Goal: Task Accomplishment & Management: Use online tool/utility

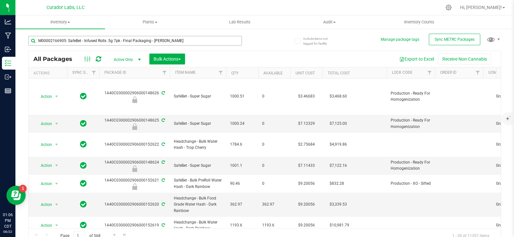
type input "M00002166905: SafeBet - Infused Rolls .5g 7pk - Final Packaging - [PERSON_NAME]"
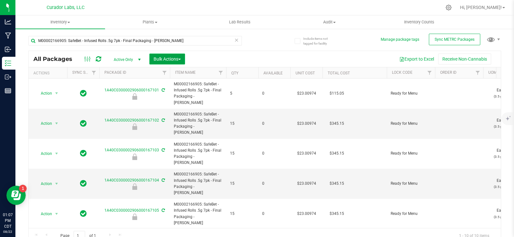
click at [177, 58] on span "Bulk Actions" at bounding box center [166, 58] width 27 height 5
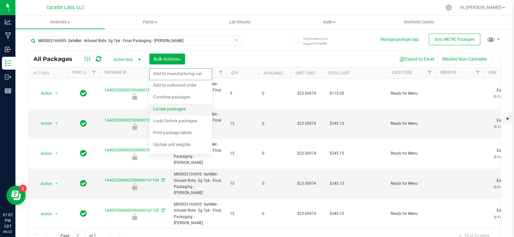
click at [179, 112] on div "Locate packages" at bounding box center [173, 110] width 41 height 10
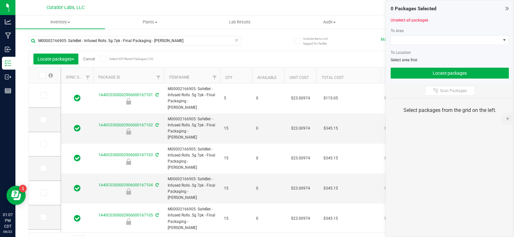
click at [106, 62] on span at bounding box center [103, 59] width 6 height 6
click at [0, 0] on input "Select All Filtered Packages (10)" at bounding box center [0, 0] width 0 height 0
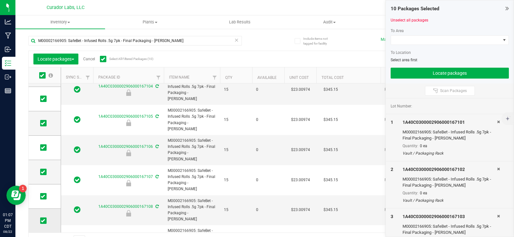
click at [45, 221] on icon at bounding box center [43, 221] width 4 height 0
click at [0, 0] on input "checkbox" at bounding box center [0, 0] width 0 height 0
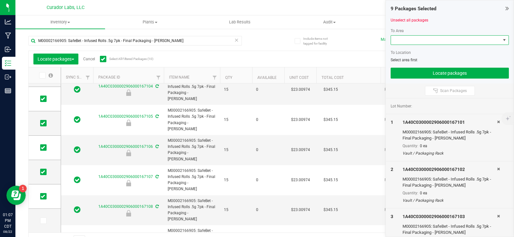
click at [425, 41] on span at bounding box center [445, 40] width 109 height 9
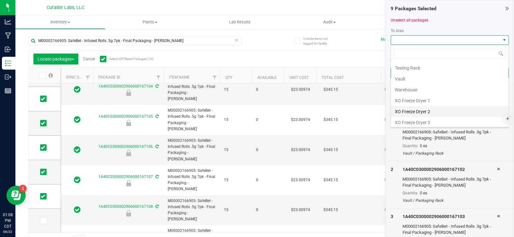
scroll to position [674, 0]
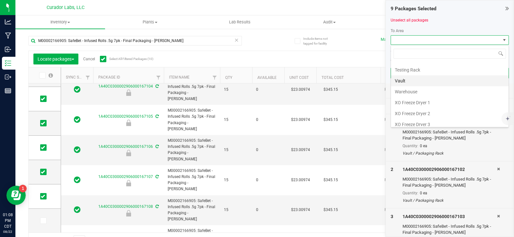
click at [409, 76] on li "Vault" at bounding box center [449, 80] width 117 height 11
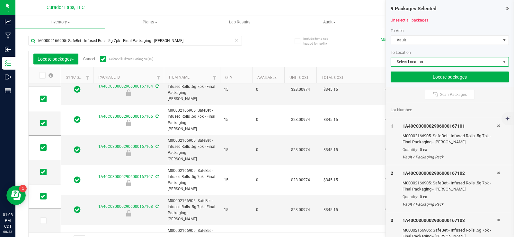
click at [432, 59] on span "Select Location" at bounding box center [445, 61] width 109 height 9
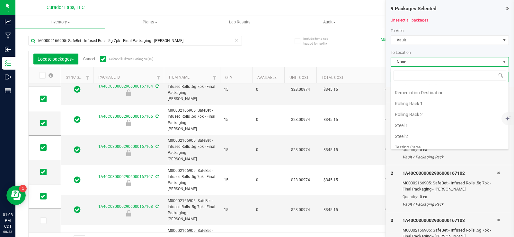
scroll to position [211, 0]
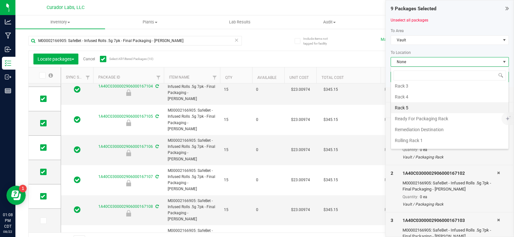
click at [403, 109] on li "Rack 5" at bounding box center [449, 107] width 117 height 11
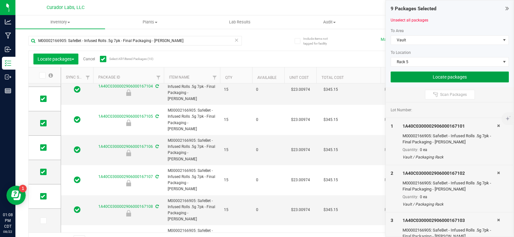
click at [423, 74] on button "Locate packages" at bounding box center [449, 77] width 118 height 11
